Goal: Task Accomplishment & Management: Complete application form

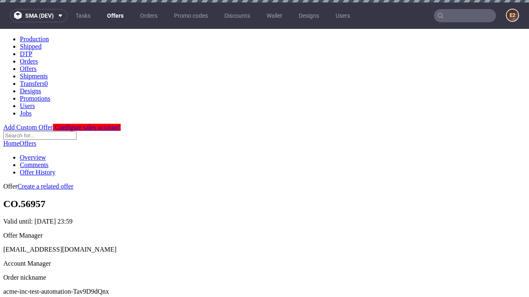
scroll to position [82, 0]
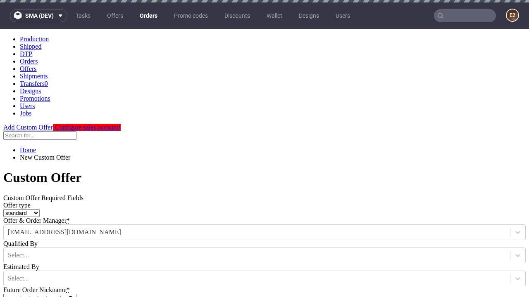
type input "acme-inc-test-automation-Tav9D9dQnx"
type input "2025-09-26"
type input "e2e-user-ZWGatY0zNF@test.com"
select select "gb"
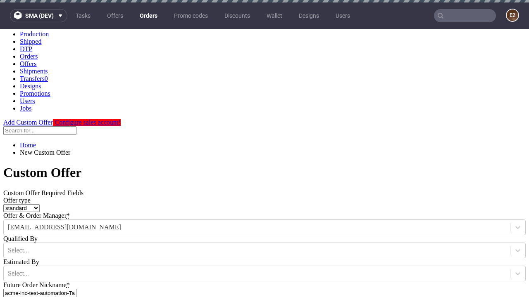
type input "e2e-user-ZWGatY0zNF@test.com"
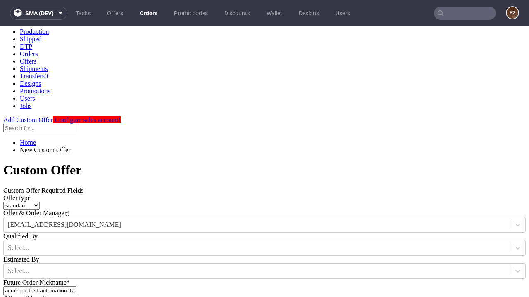
type input "https://app-eu1.hubspot.com/contacts/139493128/record/0-3/7600435676"
type input "Please wait..."
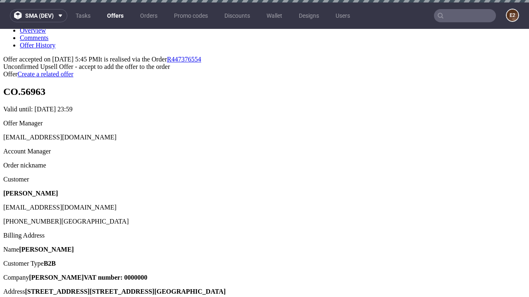
scroll to position [2, 0]
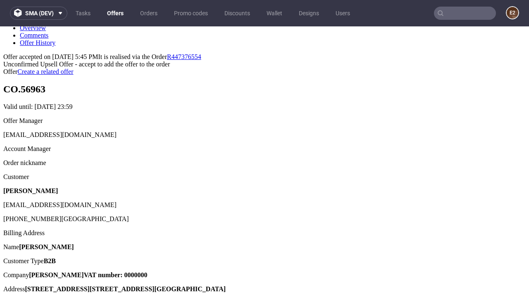
type input "In progress..."
